Goal: Transaction & Acquisition: Book appointment/travel/reservation

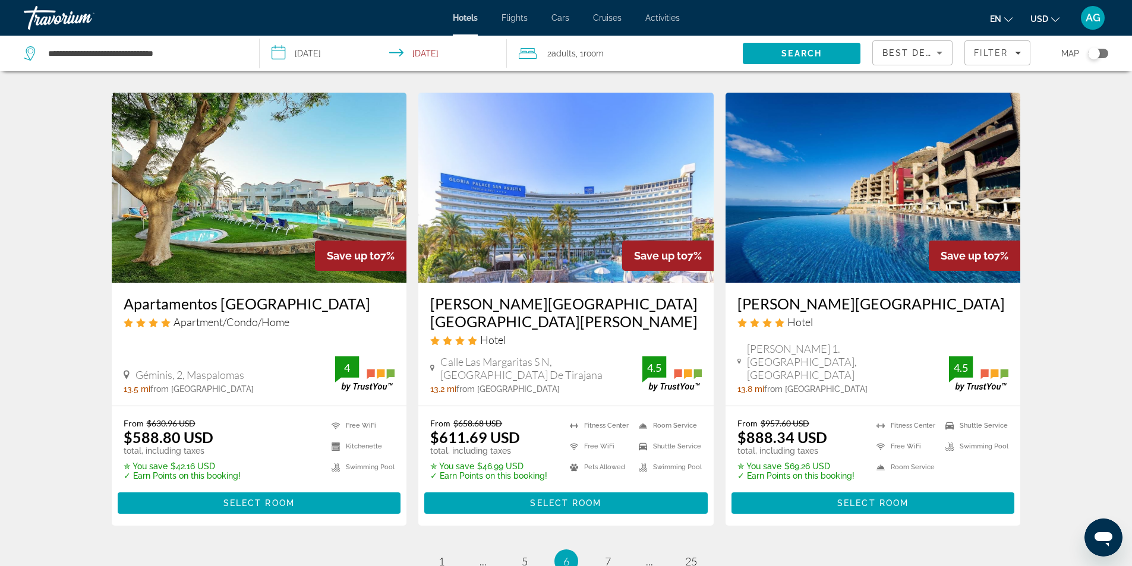
scroll to position [1531, 0]
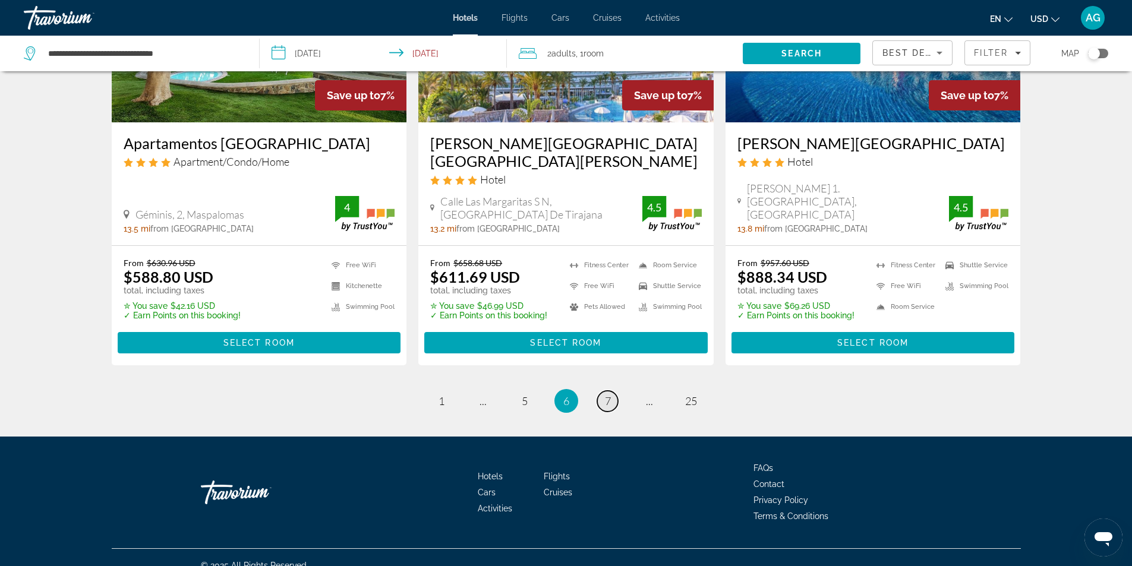
click at [604, 391] on link "page 7" at bounding box center [607, 401] width 21 height 21
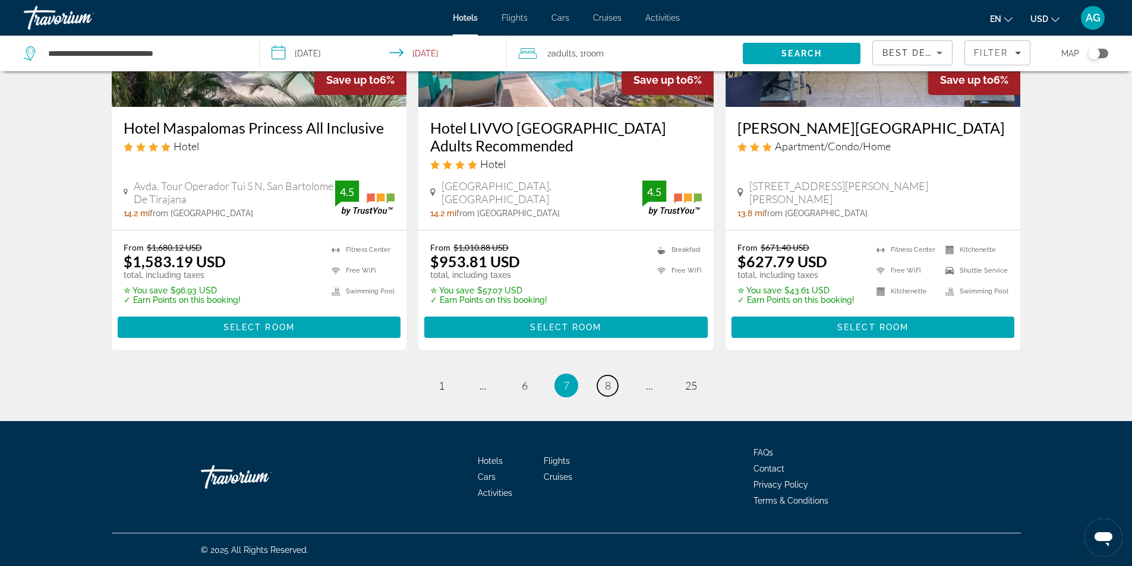
scroll to position [1531, 0]
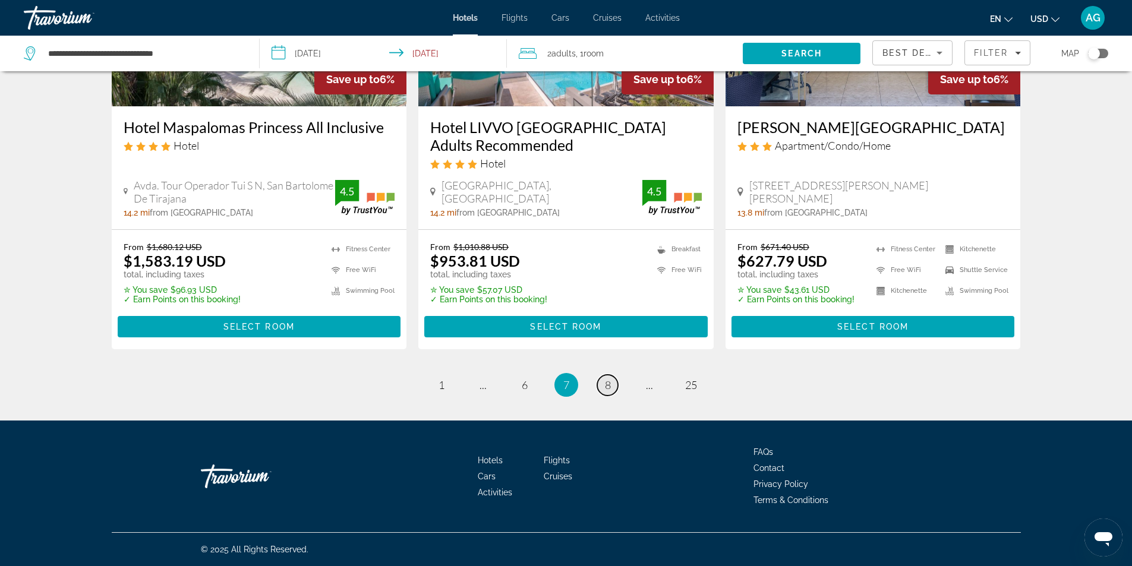
click at [606, 384] on span "8" at bounding box center [608, 385] width 6 height 13
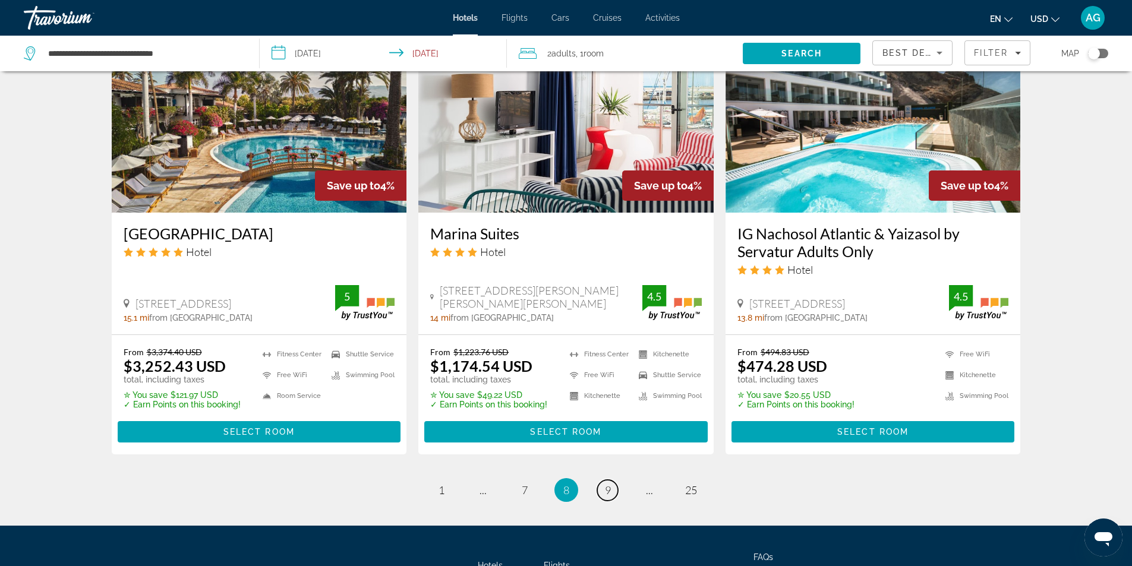
scroll to position [1548, 0]
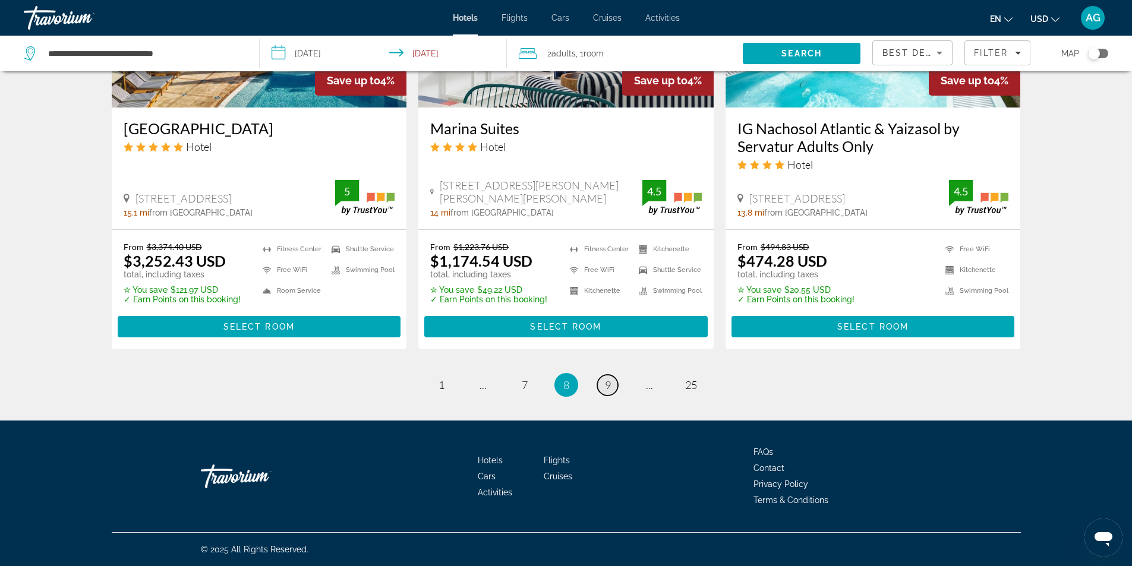
click at [606, 386] on span "9" at bounding box center [608, 385] width 6 height 13
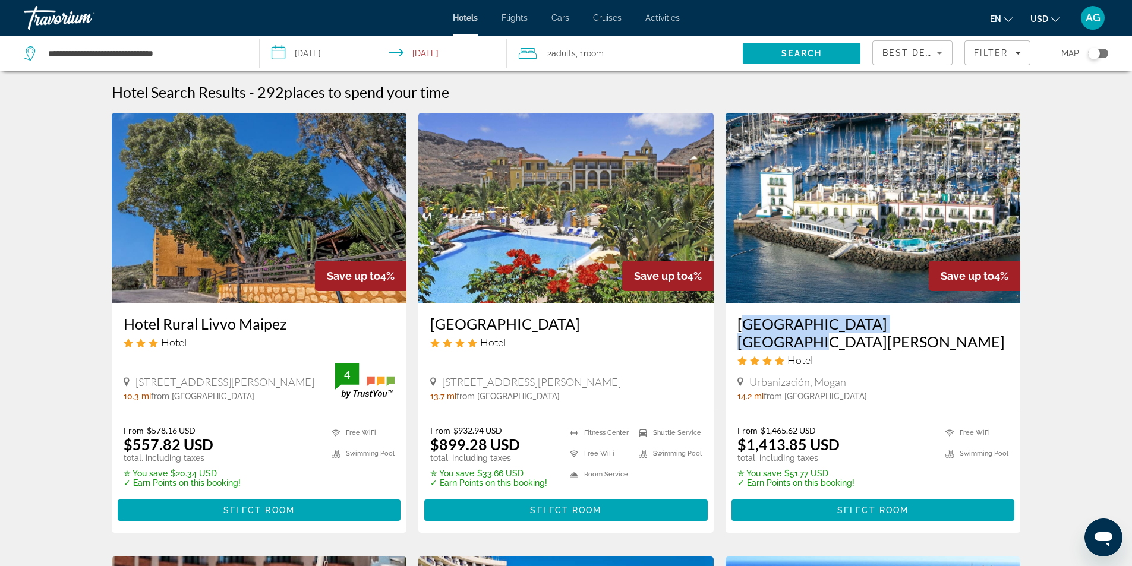
drag, startPoint x: 735, startPoint y: 326, endPoint x: 939, endPoint y: 332, distance: 204.5
click at [939, 332] on div "[GEOGRAPHIC_DATA] [GEOGRAPHIC_DATA][PERSON_NAME] Hotel Urbanización, [GEOGRAPHI…" at bounding box center [873, 358] width 295 height 110
copy h3 "[GEOGRAPHIC_DATA] [GEOGRAPHIC_DATA][PERSON_NAME]"
click at [852, 276] on img "Main content" at bounding box center [873, 208] width 295 height 190
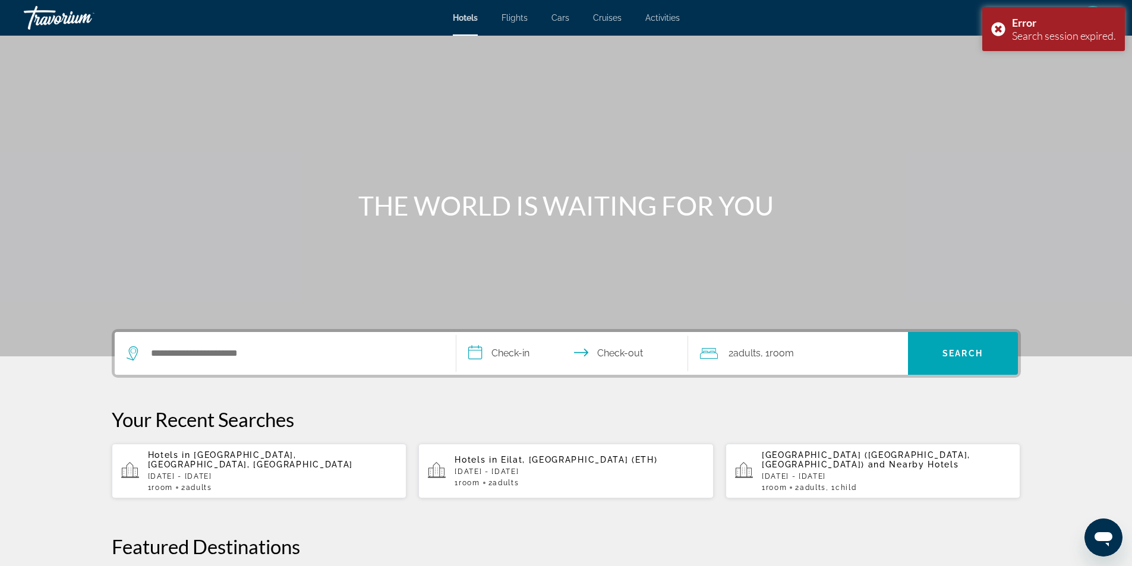
click at [244, 464] on span "[GEOGRAPHIC_DATA], [GEOGRAPHIC_DATA], [GEOGRAPHIC_DATA]" at bounding box center [250, 459] width 205 height 19
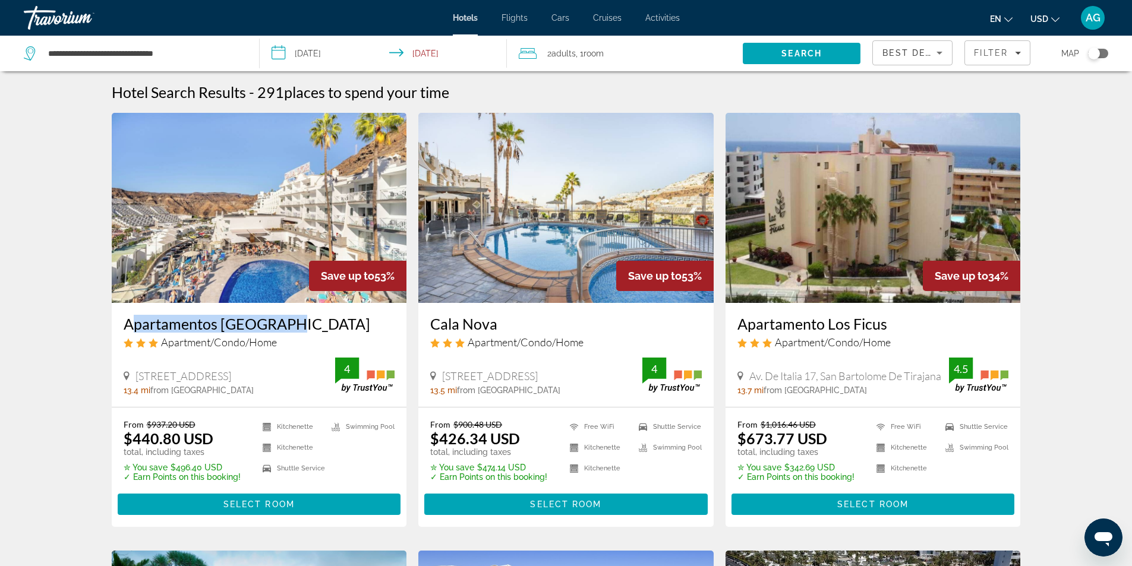
drag, startPoint x: 114, startPoint y: 325, endPoint x: 289, endPoint y: 327, distance: 175.3
click at [289, 327] on div "Apartamentos [GEOGRAPHIC_DATA] Apartment/Condo/Home [STREET_ADDRESS], [GEOGRAPH…" at bounding box center [259, 355] width 295 height 104
copy h3 "Apartamentos [GEOGRAPHIC_DATA]"
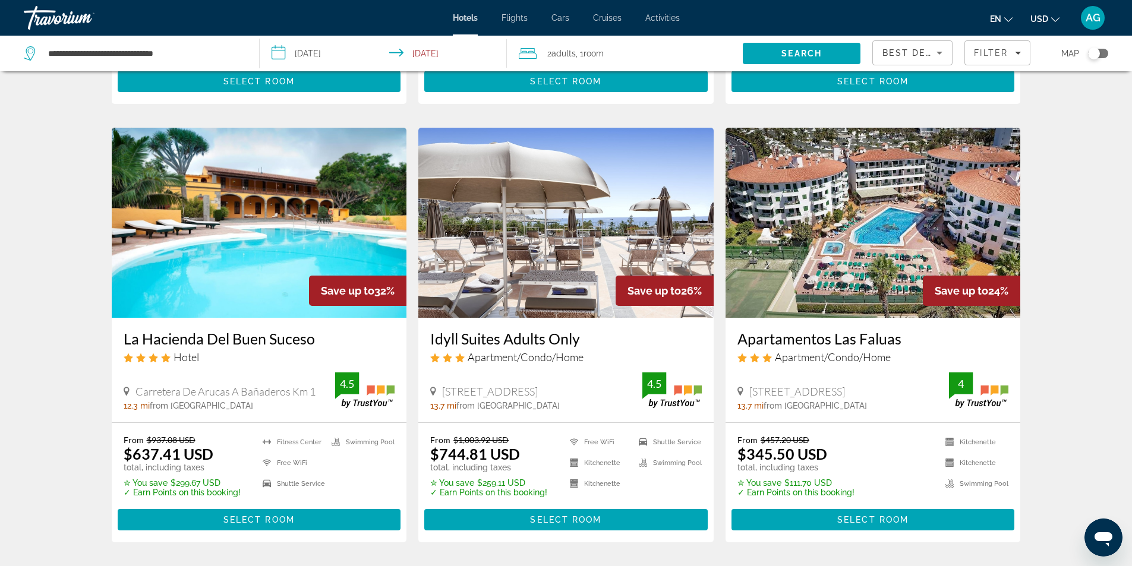
scroll to position [416, 0]
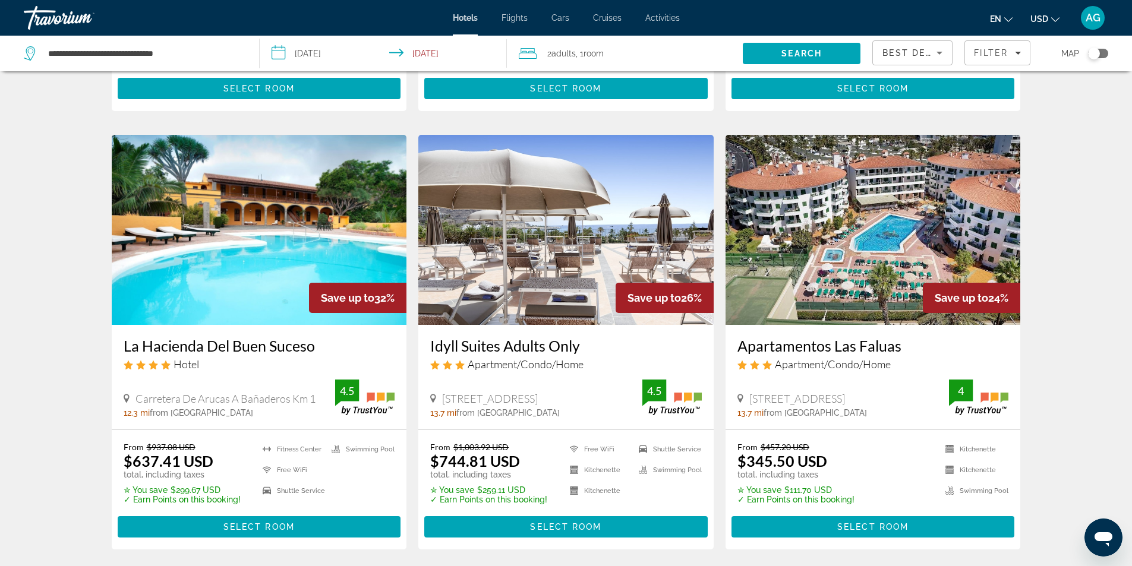
drag, startPoint x: 424, startPoint y: 344, endPoint x: 586, endPoint y: 339, distance: 162.3
click at [586, 339] on div "Idyll Suites Adults Only Apartment/Condo/Home [GEOGRAPHIC_DATA] 3 [GEOGRAPHIC_D…" at bounding box center [565, 377] width 295 height 104
copy h3 "Idyll Suites Adults Only"
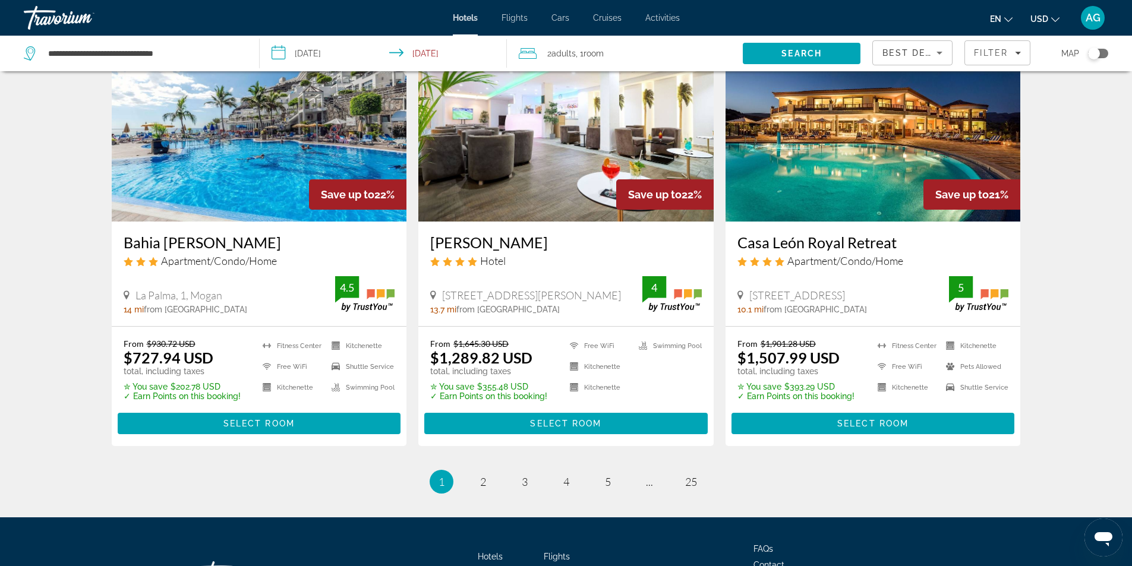
scroll to position [1426, 0]
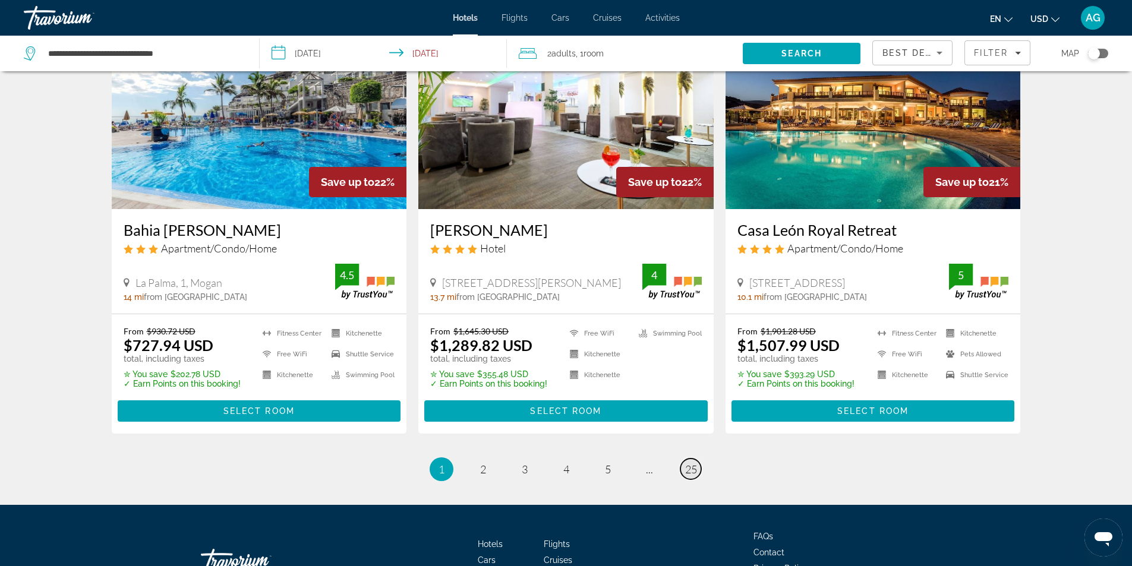
click at [693, 463] on span "25" at bounding box center [691, 469] width 12 height 13
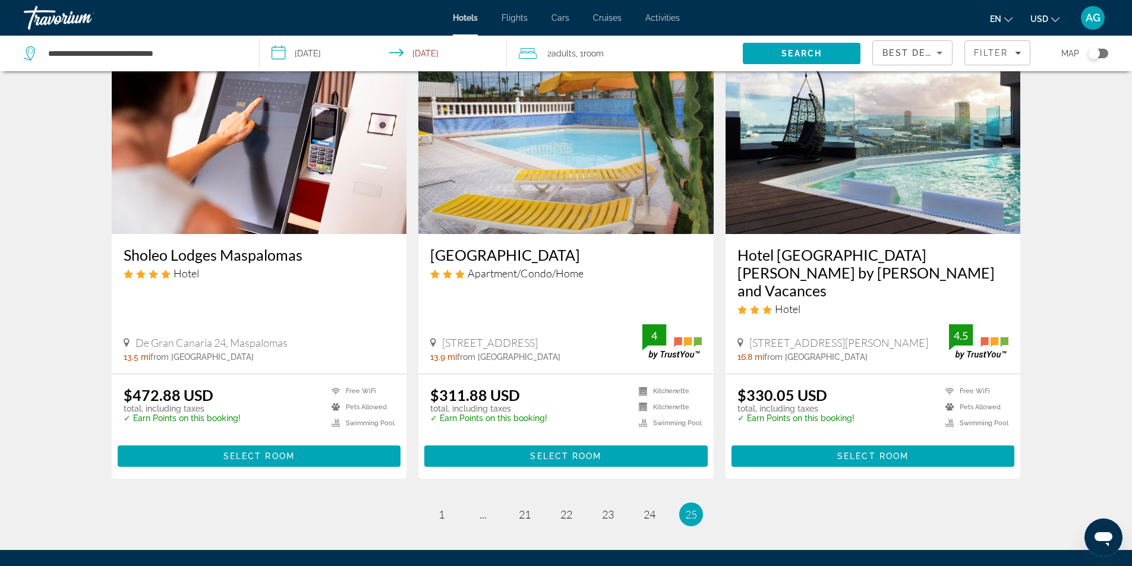
scroll to position [182, 0]
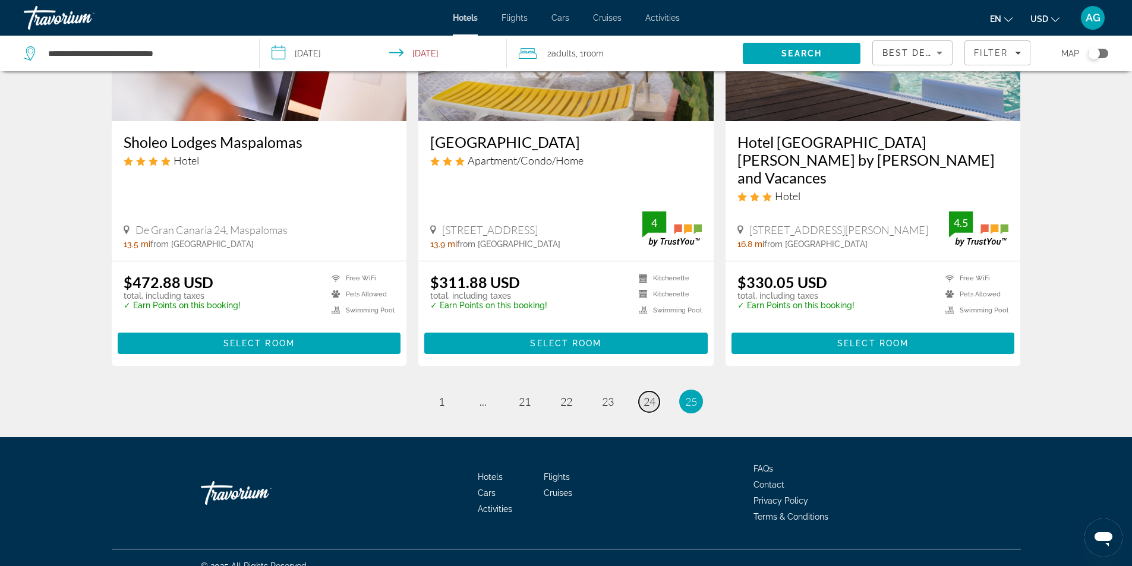
click at [649, 395] on span "24" at bounding box center [650, 401] width 12 height 13
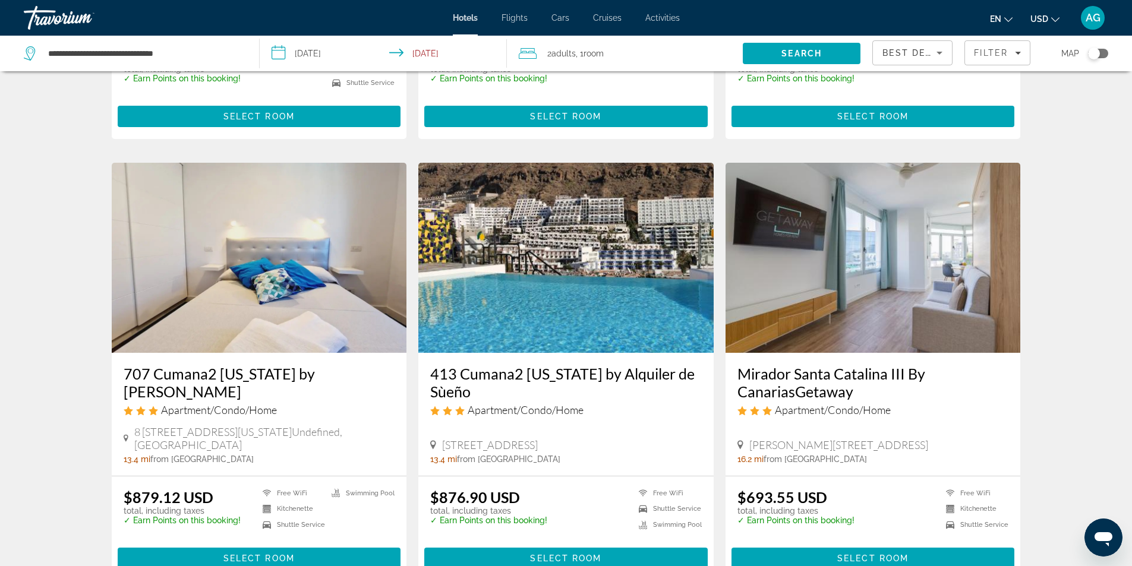
scroll to position [1307, 0]
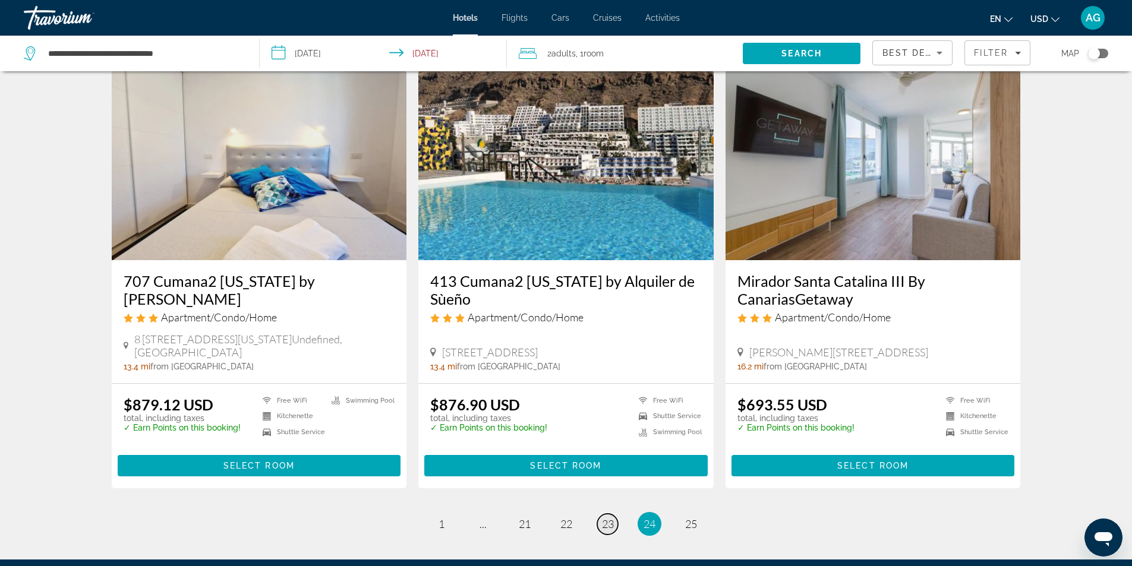
click at [603, 518] on span "23" at bounding box center [608, 524] width 12 height 13
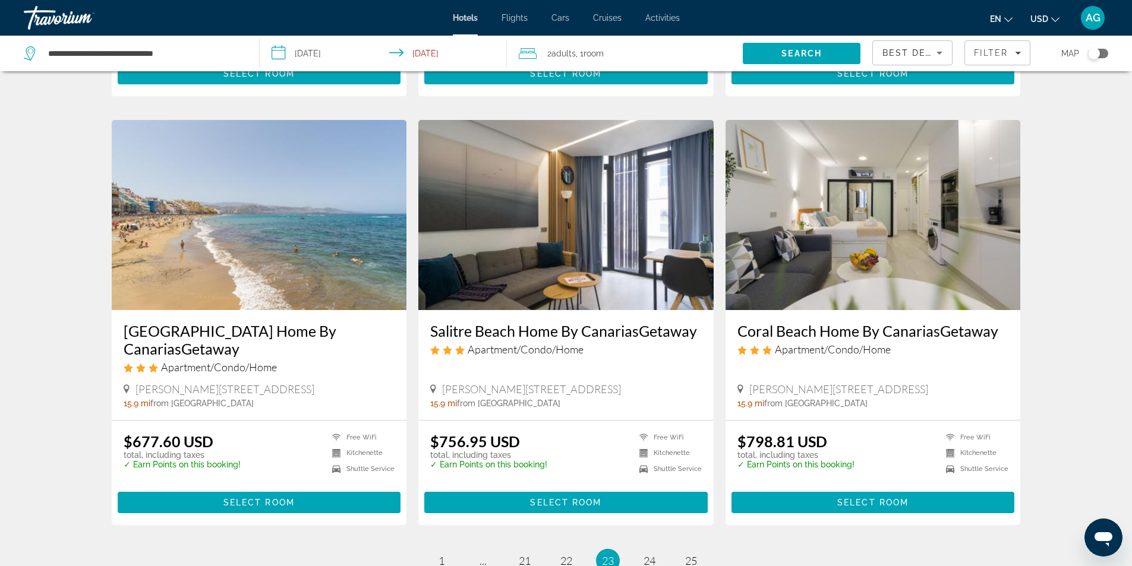
scroll to position [1433, 0]
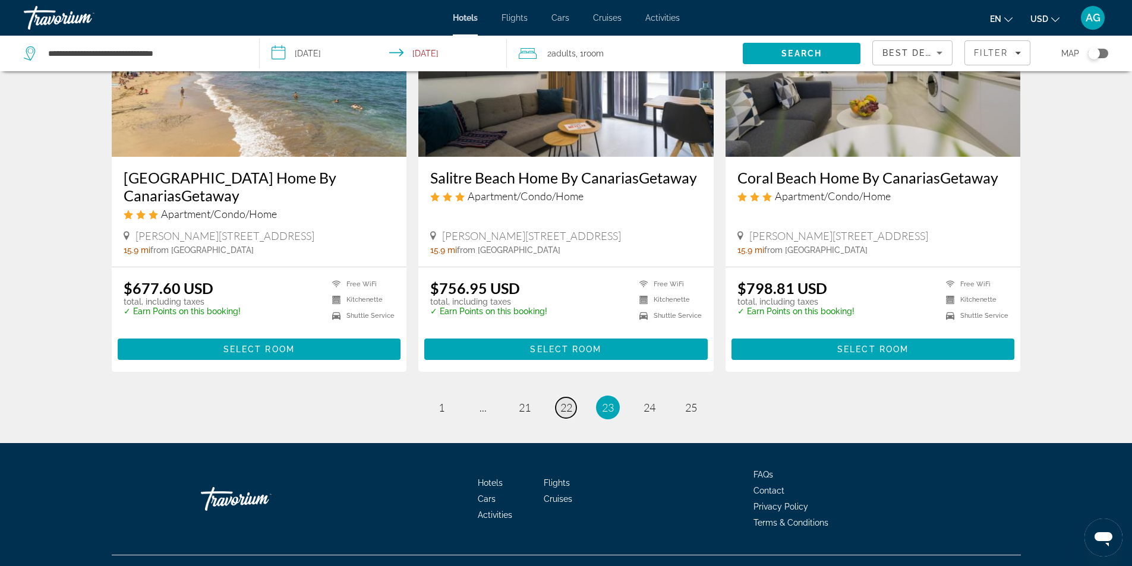
click at [566, 398] on link "page 22" at bounding box center [566, 408] width 21 height 21
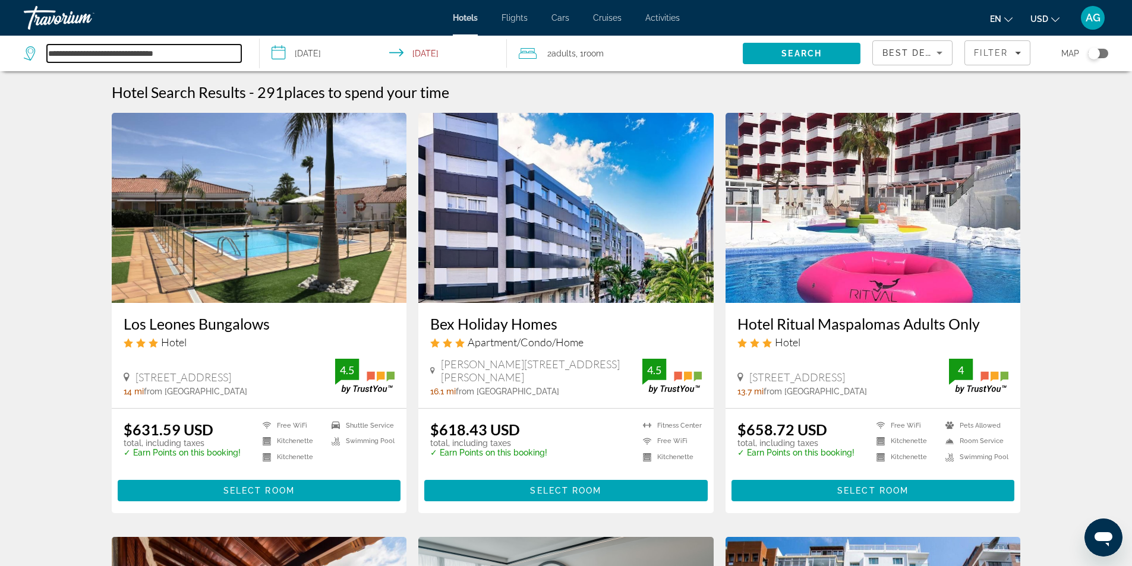
click at [203, 56] on input "**********" at bounding box center [144, 54] width 194 height 18
type input "*"
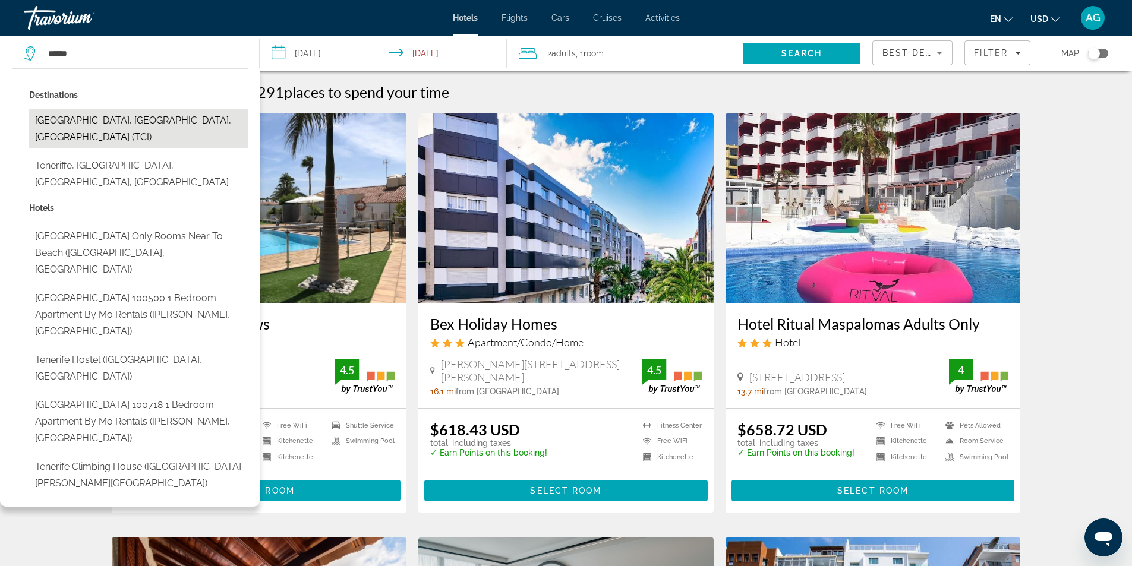
click at [136, 119] on button "[GEOGRAPHIC_DATA], [GEOGRAPHIC_DATA], [GEOGRAPHIC_DATA] (TCI)" at bounding box center [138, 128] width 219 height 39
type input "**********"
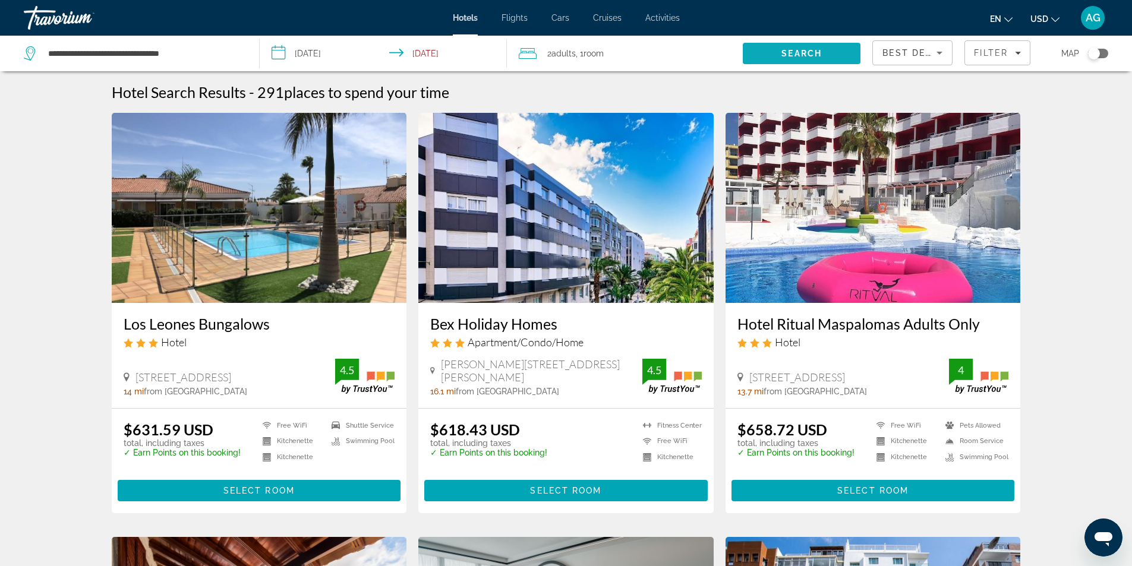
click at [835, 56] on span "Search" at bounding box center [802, 53] width 118 height 29
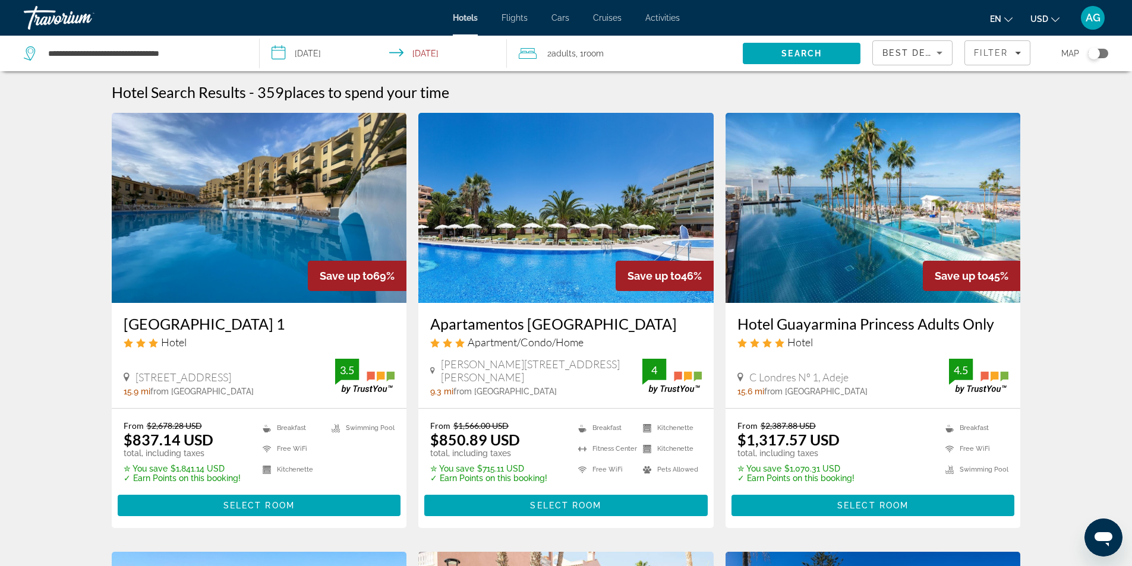
drag, startPoint x: 727, startPoint y: 325, endPoint x: 1003, endPoint y: 331, distance: 275.8
click at [1003, 331] on div "Hotel Guayarmina Princess Adults Only Hotel C Londres Nº 1, Adeje 15.6 mi from …" at bounding box center [873, 355] width 295 height 105
copy h3 "Hotel Guayarmina Princess Adults Only"
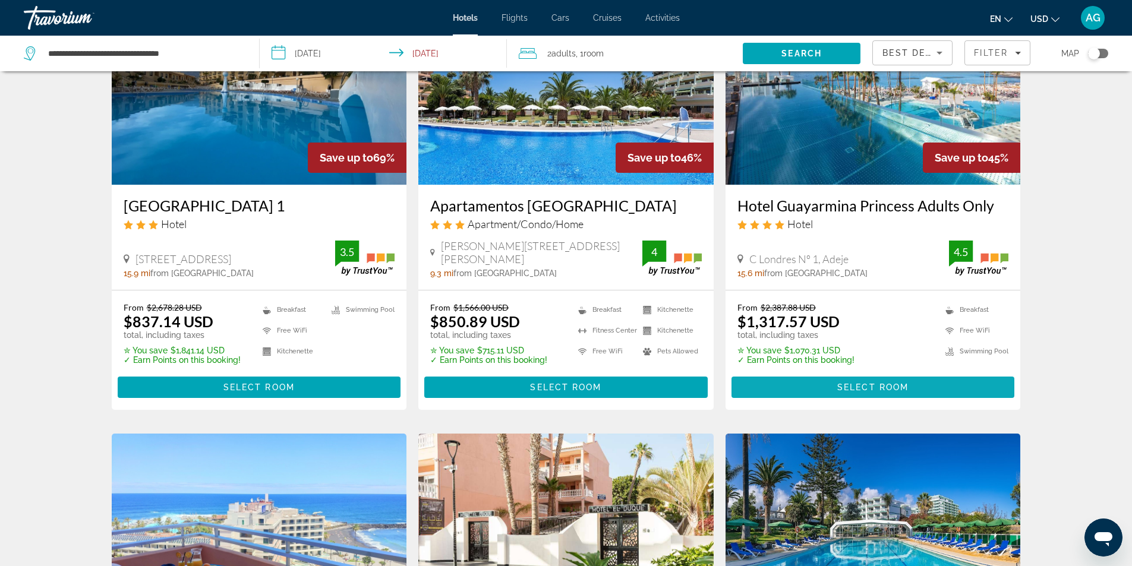
scroll to position [238, 0]
